Goal: Answer question/provide support: Share knowledge or assist other users

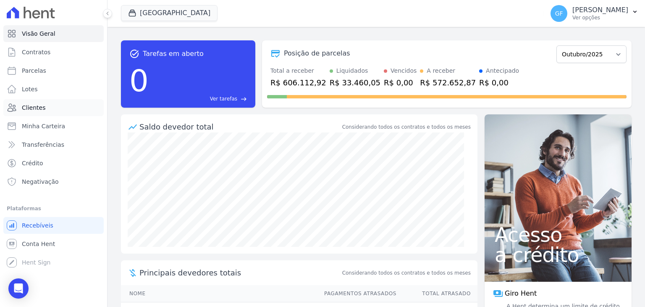
click at [36, 107] on span "Clientes" at bounding box center [34, 107] width 24 height 8
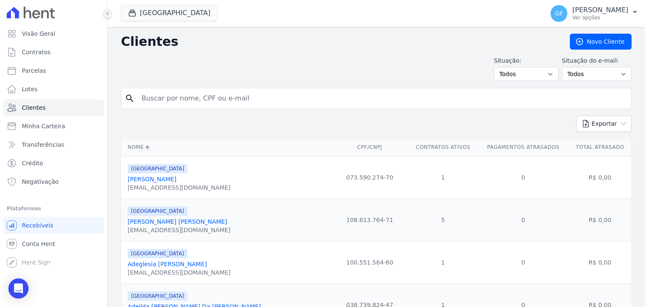
click at [105, 14] on icon at bounding box center [107, 13] width 5 height 5
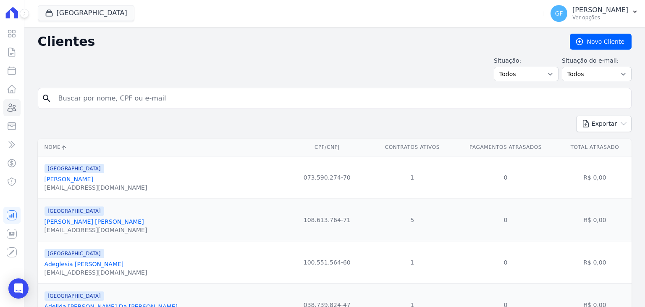
click at [108, 103] on input "search" at bounding box center [340, 98] width 574 height 17
type input "[PERSON_NAME]"
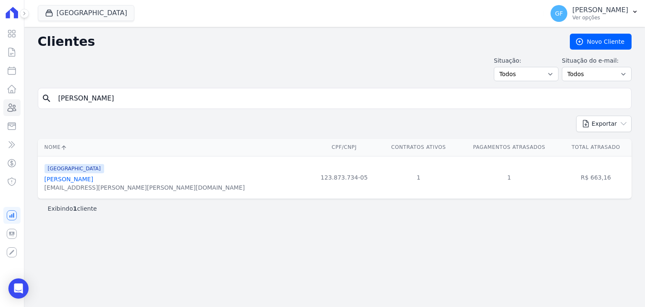
click at [63, 180] on link "[PERSON_NAME]" at bounding box center [69, 179] width 49 height 7
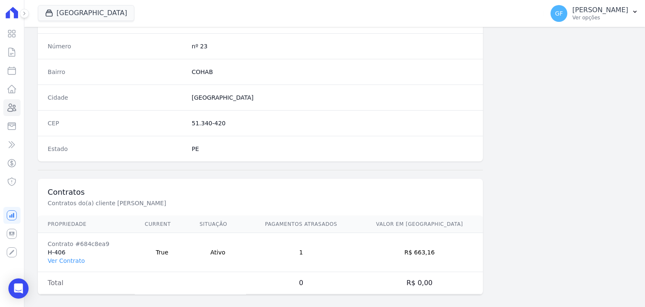
scroll to position [477, 0]
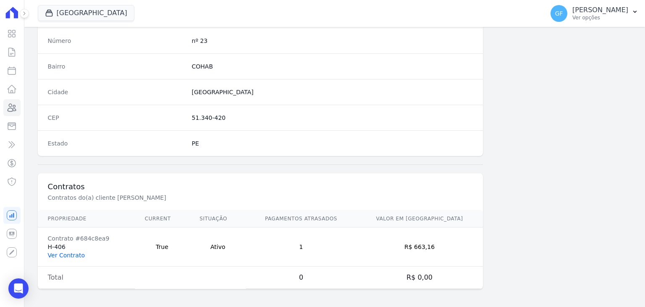
click at [68, 254] on link "Ver Contrato" at bounding box center [66, 255] width 37 height 7
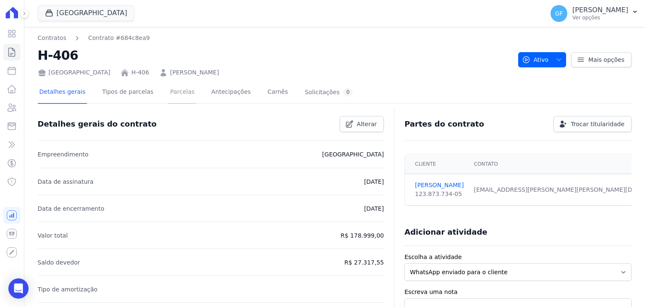
click at [168, 88] on link "Parcelas" at bounding box center [182, 92] width 28 height 22
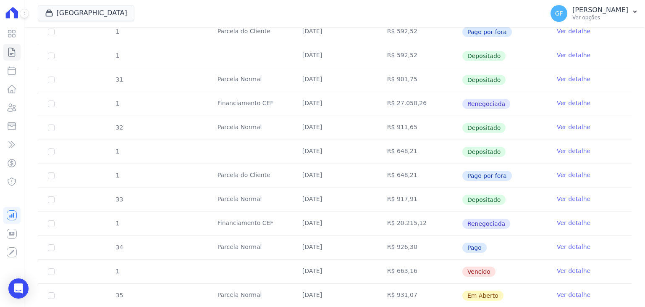
scroll to position [474, 0]
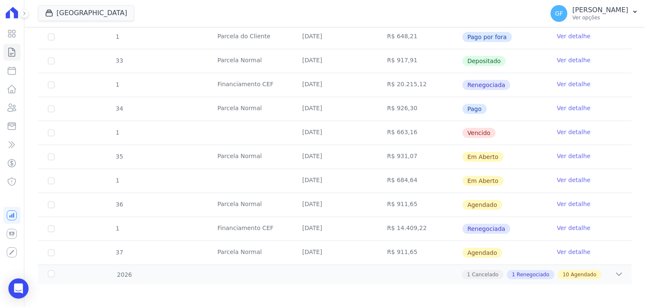
drag, startPoint x: 380, startPoint y: 133, endPoint x: 427, endPoint y: 132, distance: 47.0
click at [427, 132] on td "R$ 663,16" at bounding box center [419, 133] width 85 height 24
click at [519, 140] on td "Vencido" at bounding box center [504, 133] width 85 height 24
click at [576, 133] on link "Ver detalhe" at bounding box center [574, 132] width 34 height 8
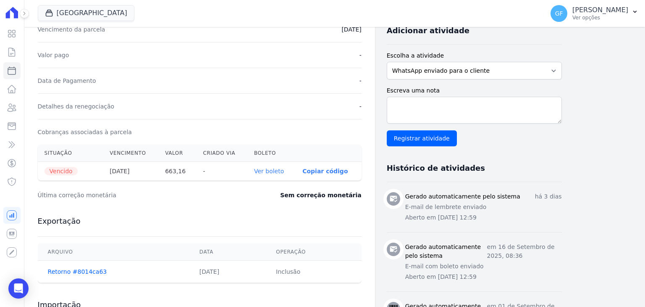
scroll to position [275, 0]
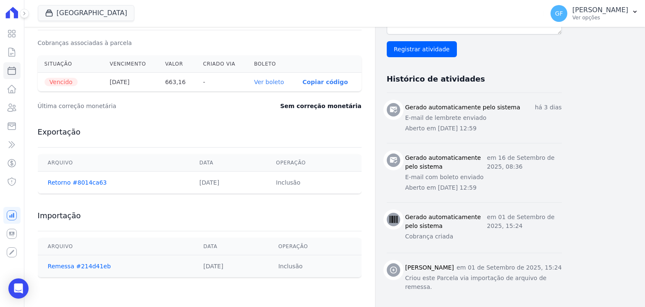
click at [278, 82] on link "Ver boleto" at bounding box center [269, 82] width 30 height 7
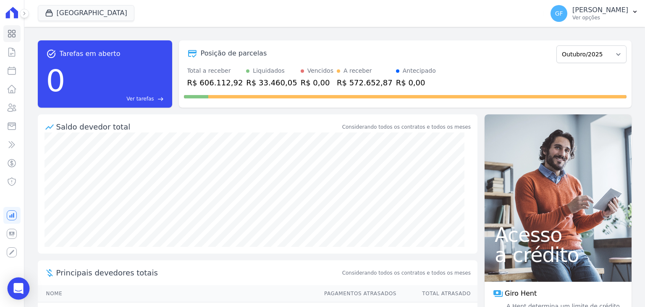
click at [27, 284] on div "Open Intercom Messenger" at bounding box center [19, 288] width 22 height 22
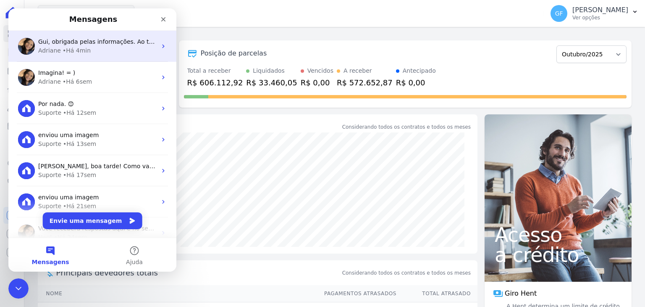
click at [68, 47] on div "• Há 4min" at bounding box center [77, 50] width 28 height 9
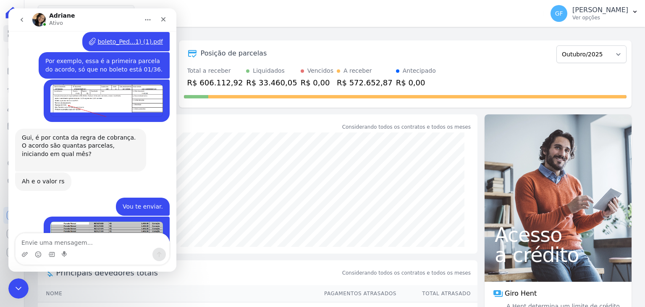
scroll to position [6398, 0]
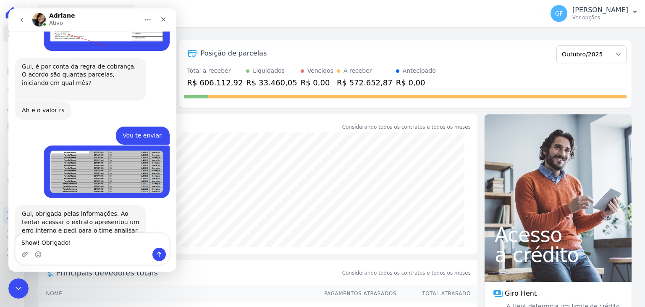
type textarea "Show! Obrigado!"
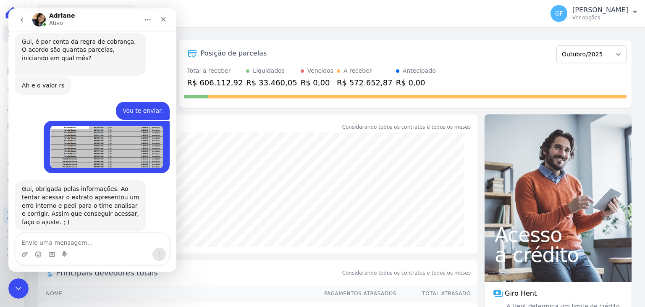
scroll to position [6423, 0]
click at [158, 18] on div "Fechar" at bounding box center [163, 19] width 15 height 15
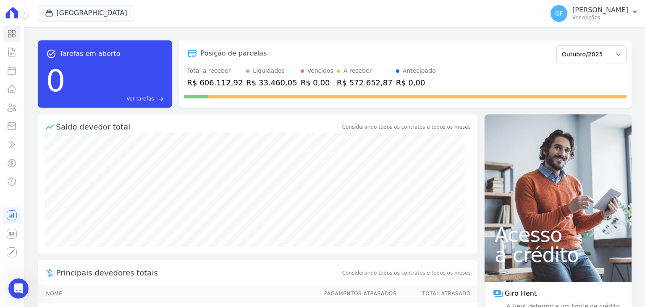
scroll to position [5384, 0]
click at [8, 103] on icon at bounding box center [12, 107] width 10 height 10
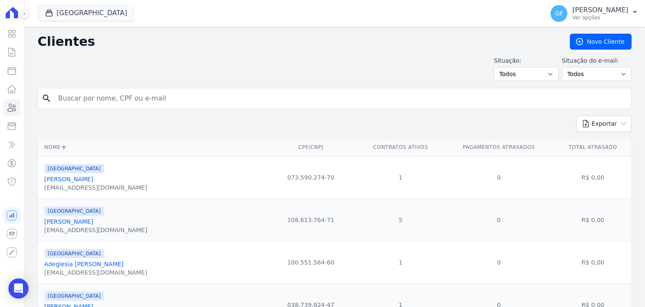
click at [134, 103] on input "search" at bounding box center [340, 98] width 574 height 17
paste input "[PERSON_NAME]"
type input "[PERSON_NAME]"
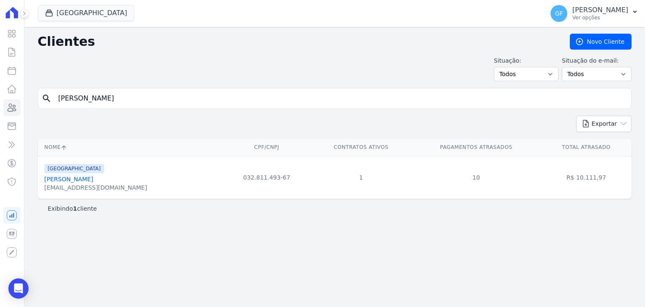
click at [79, 180] on link "Daniela De Sousa Dantas" at bounding box center [69, 179] width 49 height 7
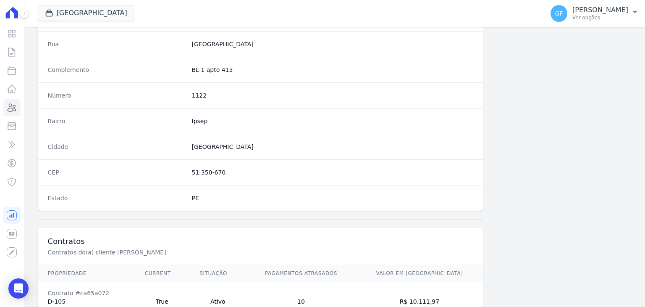
scroll to position [477, 0]
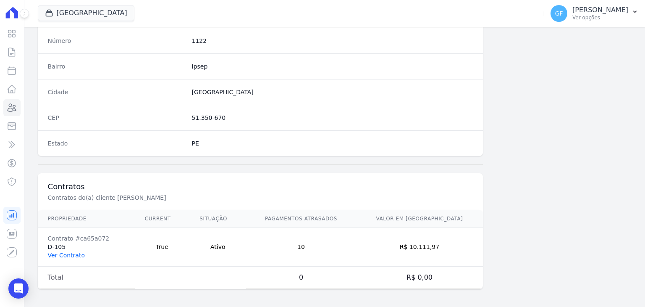
click at [68, 254] on link "Ver Contrato" at bounding box center [66, 255] width 37 height 7
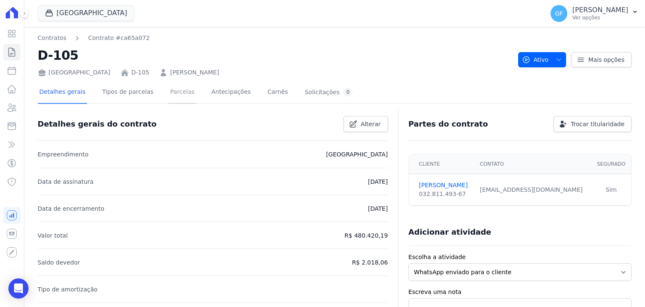
click at [168, 92] on link "Parcelas" at bounding box center [182, 92] width 28 height 22
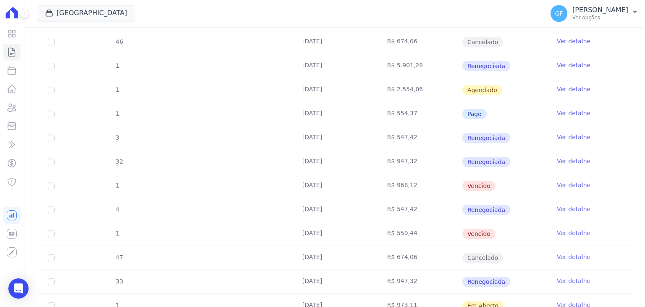
scroll to position [1130, 0]
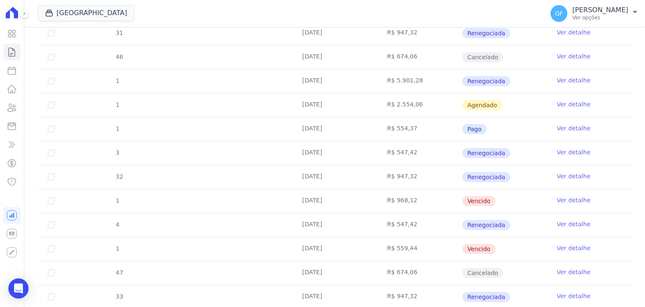
click at [360, 238] on td "[DATE]" at bounding box center [334, 249] width 85 height 24
click at [559, 244] on link "Ver detalhe" at bounding box center [574, 248] width 34 height 8
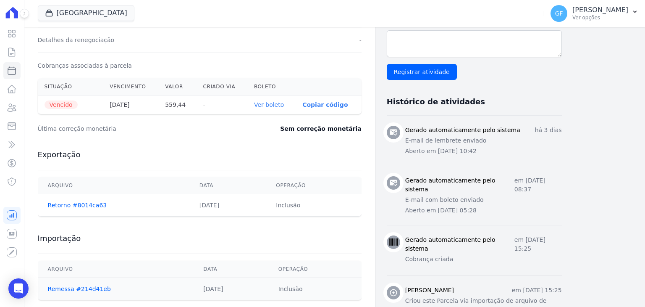
scroll to position [275, 0]
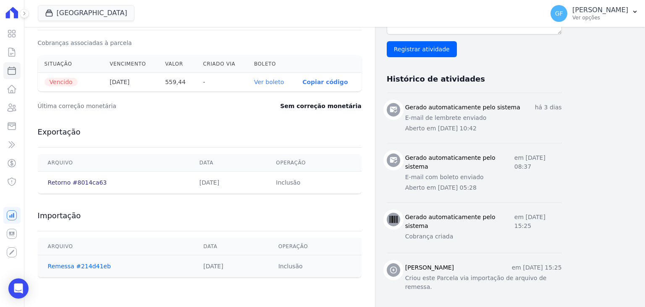
click at [76, 182] on link "Retorno #8014ca63" at bounding box center [77, 182] width 59 height 7
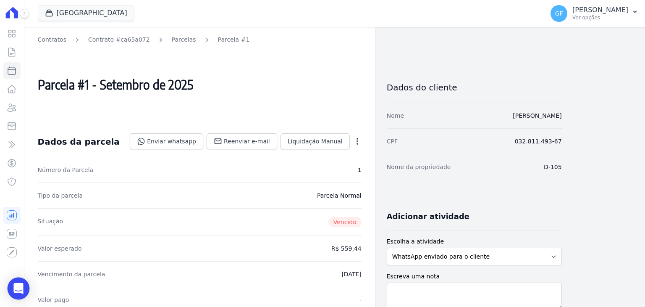
click at [17, 291] on icon "Open Intercom Messenger" at bounding box center [18, 288] width 11 height 11
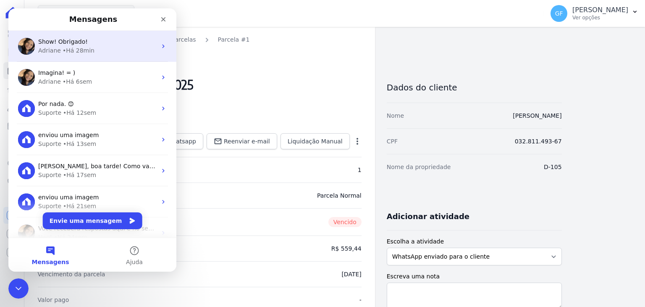
click at [63, 52] on div "• Há 28min" at bounding box center [79, 50] width 32 height 9
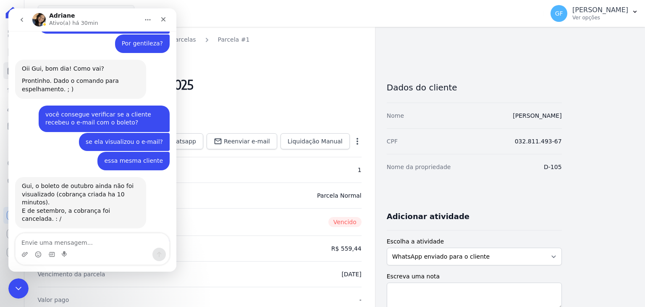
click at [62, 240] on textarea "Envie uma mensagem..." at bounding box center [93, 240] width 154 height 14
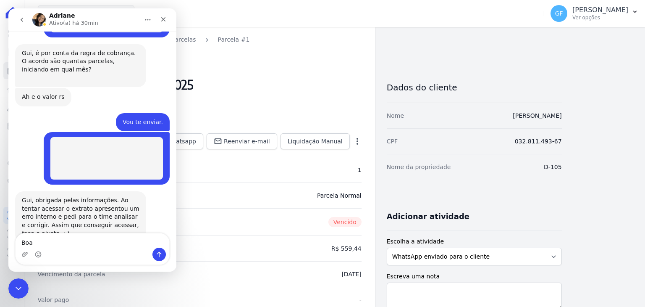
scroll to position [6398, 0]
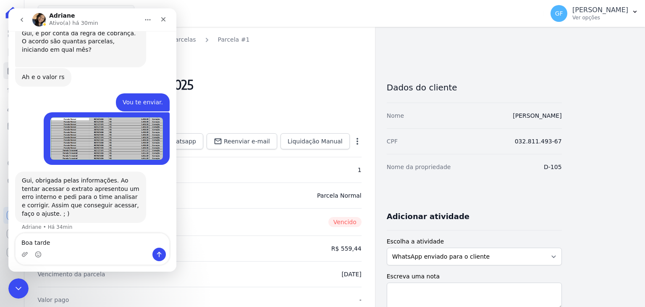
type textarea "Boa tarde!"
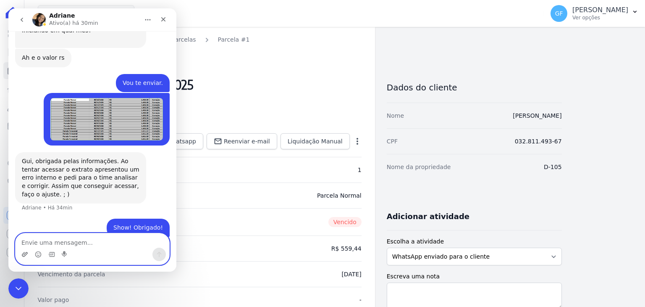
click at [24, 257] on icon "Upload do anexo" at bounding box center [24, 254] width 7 height 7
drag, startPoint x: 29, startPoint y: 258, endPoint x: 25, endPoint y: 255, distance: 5.1
click at [29, 258] on div "Messenger da Intercom" at bounding box center [93, 253] width 154 height 13
click at [25, 254] on icon "Upload do anexo" at bounding box center [25, 254] width 6 height 5
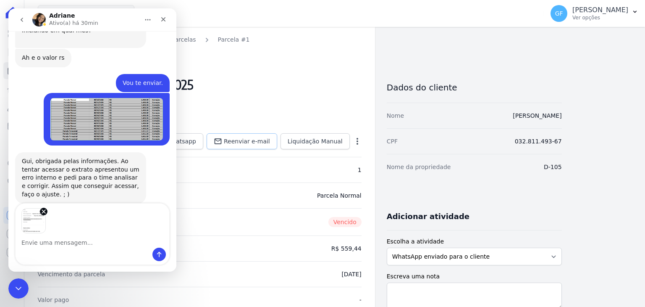
scroll to position [6472, 0]
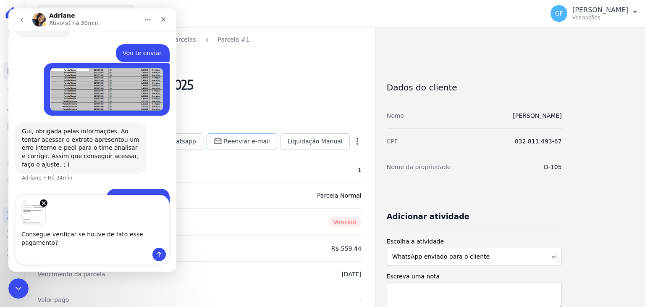
type textarea "Consegue verificar se houve de fato esse pagamento?"
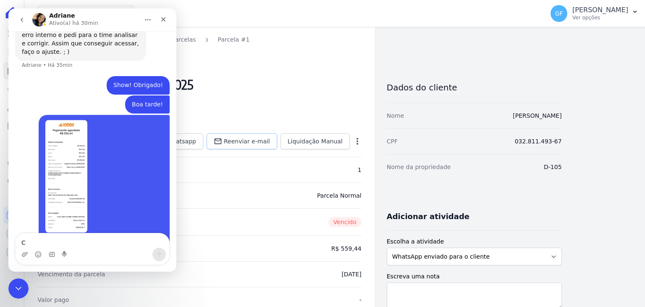
scroll to position [6586, 0]
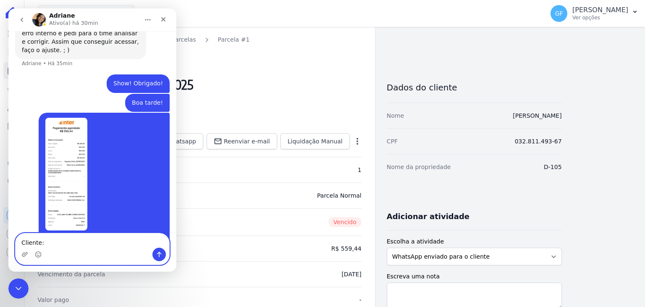
paste textarea "Daniela de Sousa Dantas"
type textarea "Cliente: Daniela de Sousa Dantas"
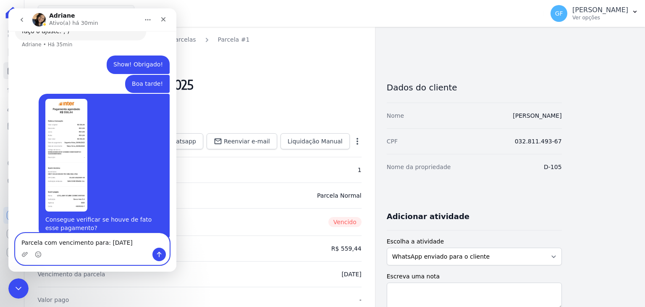
type textarea "Parcela com vencimento para: 30/09/2025."
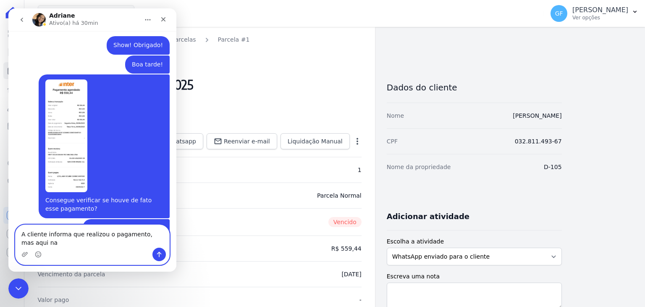
scroll to position [6652, 0]
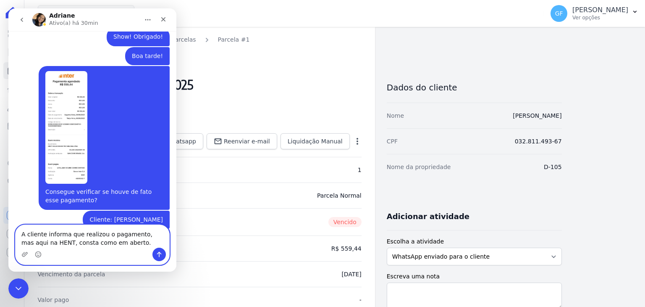
type textarea "A cliente informa que realizou o pagamento, mas aqui na HENT, consta como em ab…"
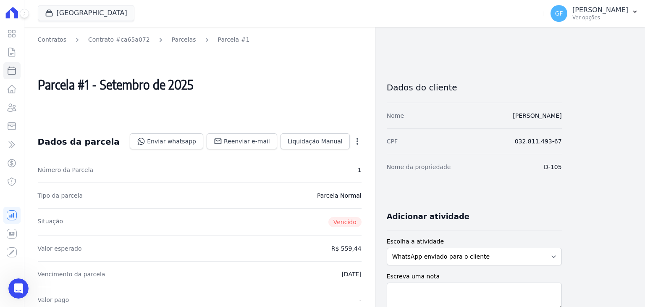
scroll to position [6305, 0]
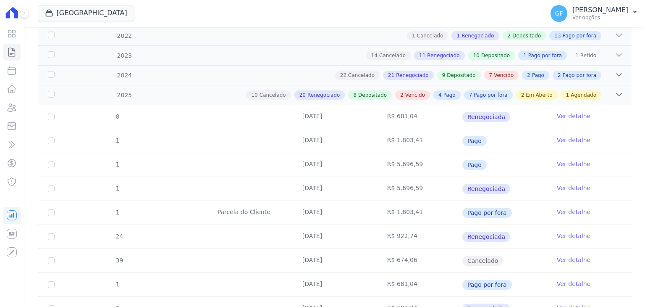
scroll to position [1231, 0]
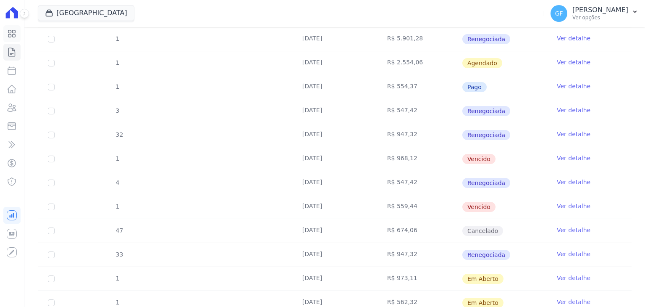
click at [12, 34] on icon at bounding box center [12, 34] width 10 height 10
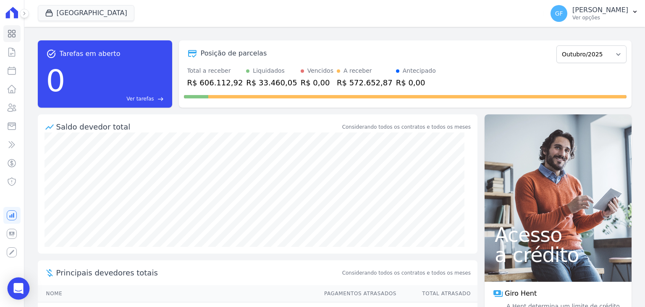
click at [25, 283] on div "Open Intercom Messenger" at bounding box center [19, 288] width 22 height 22
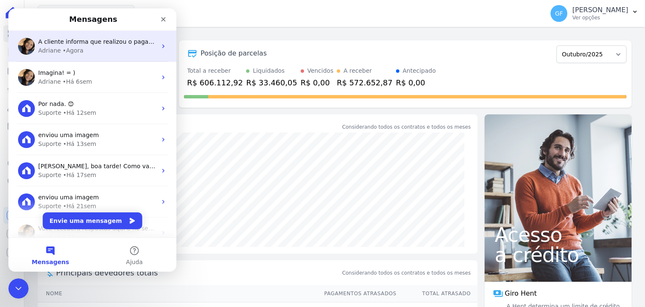
click at [64, 48] on div "• Agora" at bounding box center [73, 50] width 21 height 9
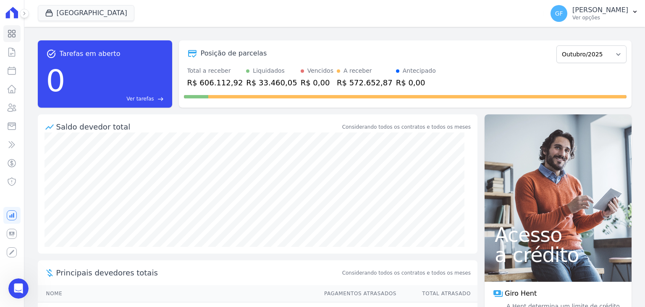
scroll to position [6421, 0]
click at [18, 286] on icon "Abertura do Messenger da Intercom" at bounding box center [17, 286] width 6 height 7
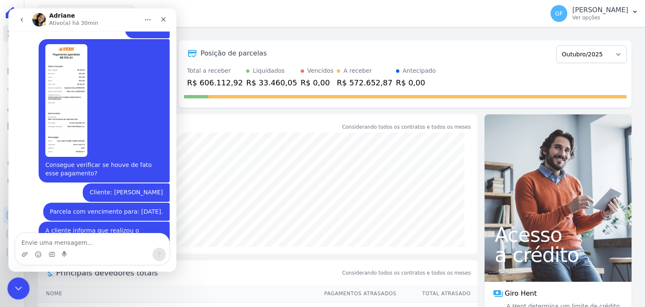
click at [18, 287] on icon "Encerramento do Messenger da Intercom" at bounding box center [17, 286] width 6 height 3
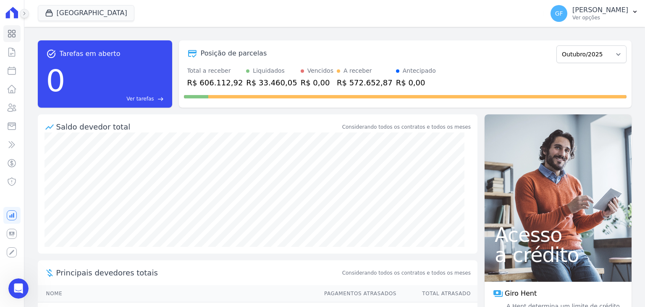
click at [22, 12] on icon at bounding box center [24, 13] width 5 height 5
click at [23, 13] on icon at bounding box center [24, 13] width 5 height 5
